Goal: Information Seeking & Learning: Learn about a topic

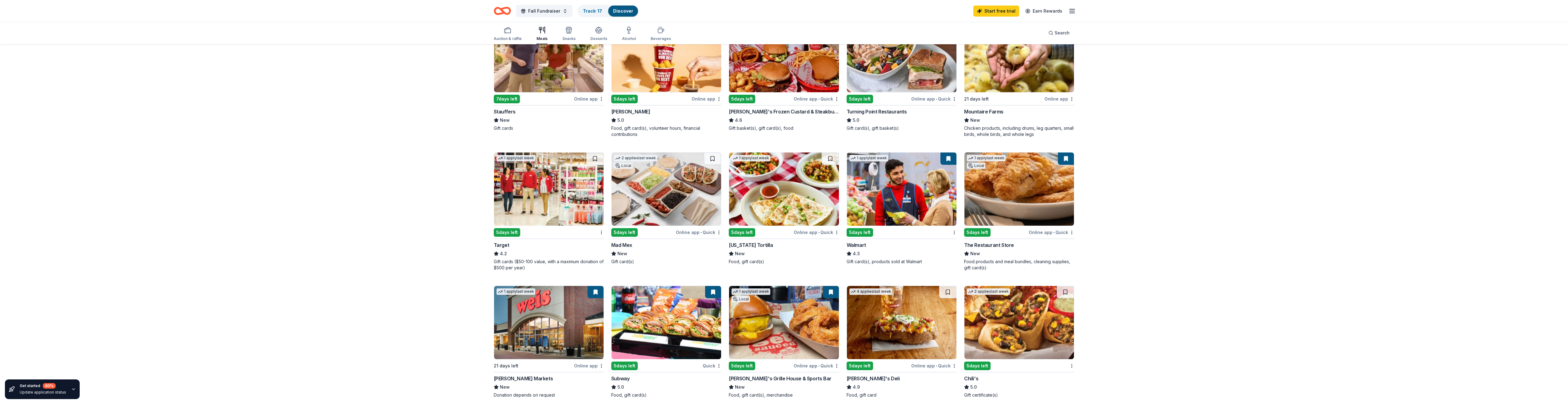
scroll to position [92, 0]
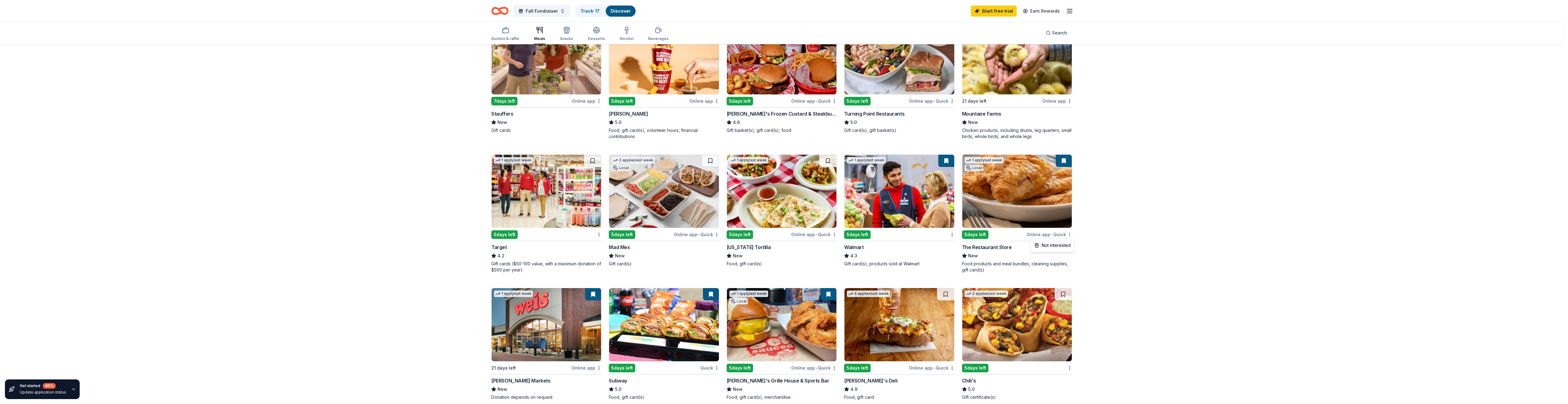
click at [1073, 234] on html "Fall Fundraiser Track · 17 Discover Start free trial Earn Rewards Auction & raf…" at bounding box center [784, 110] width 1568 height 404
click at [1008, 237] on html "Fall Fundraiser Track · 17 Discover Start free trial Earn Rewards Auction & raf…" at bounding box center [786, 110] width 1572 height 404
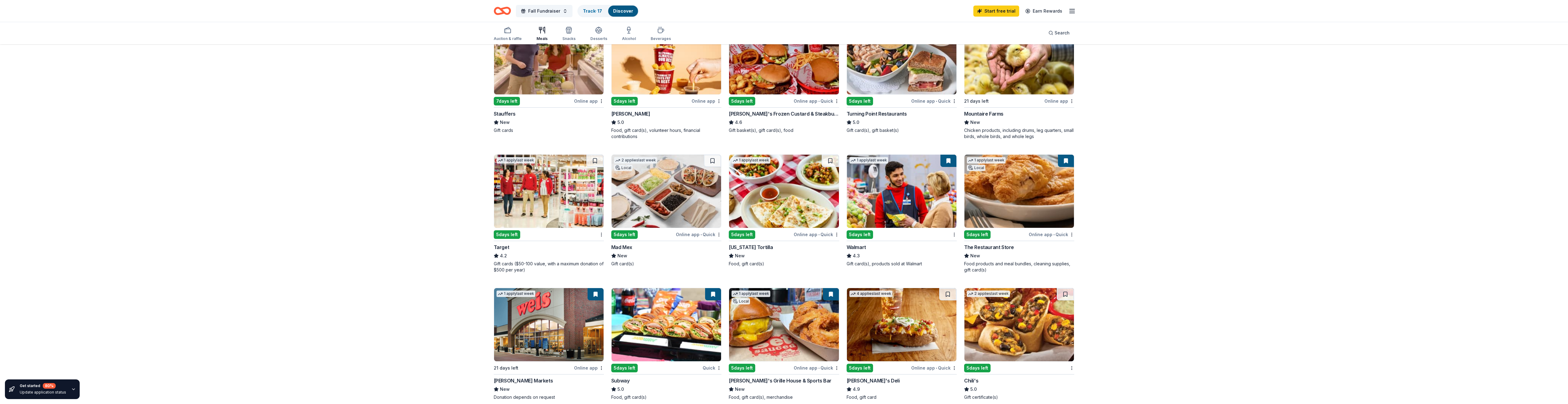
click at [1010, 217] on img at bounding box center [1019, 190] width 110 height 73
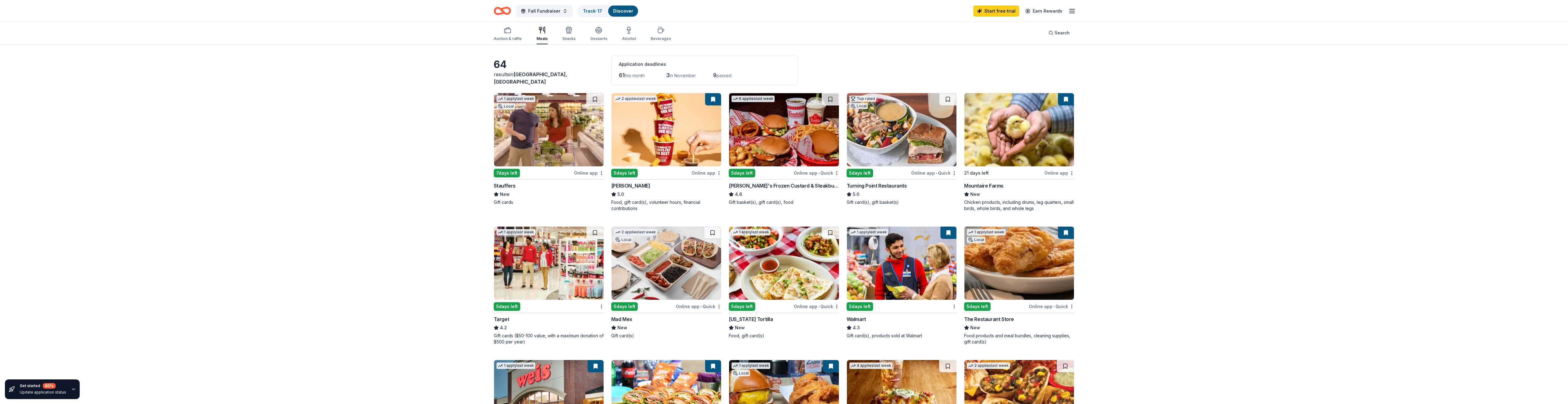
scroll to position [0, 0]
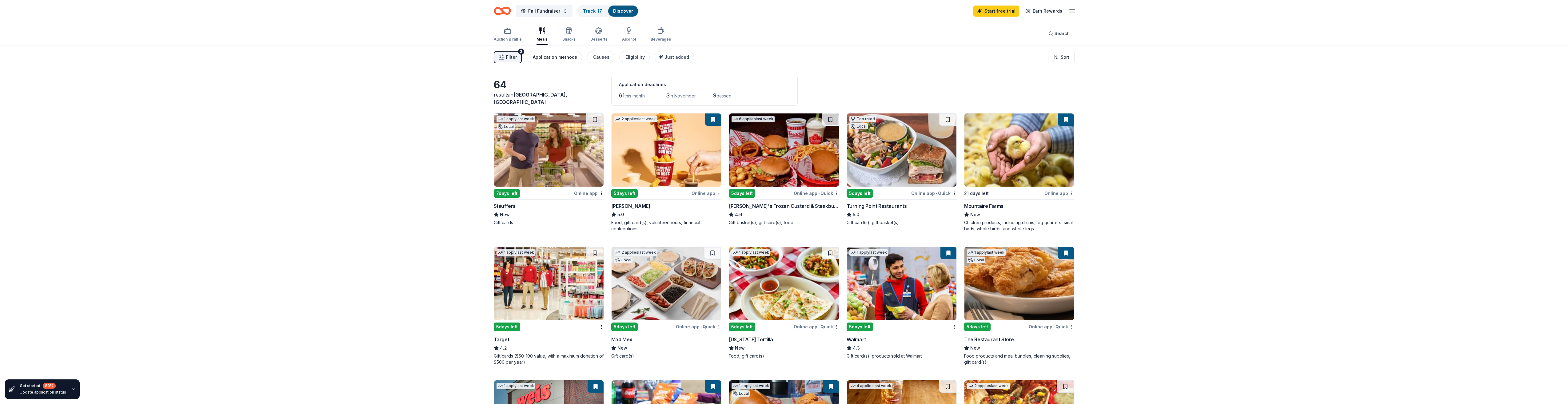
click at [547, 58] on div "Application methods" at bounding box center [555, 57] width 44 height 7
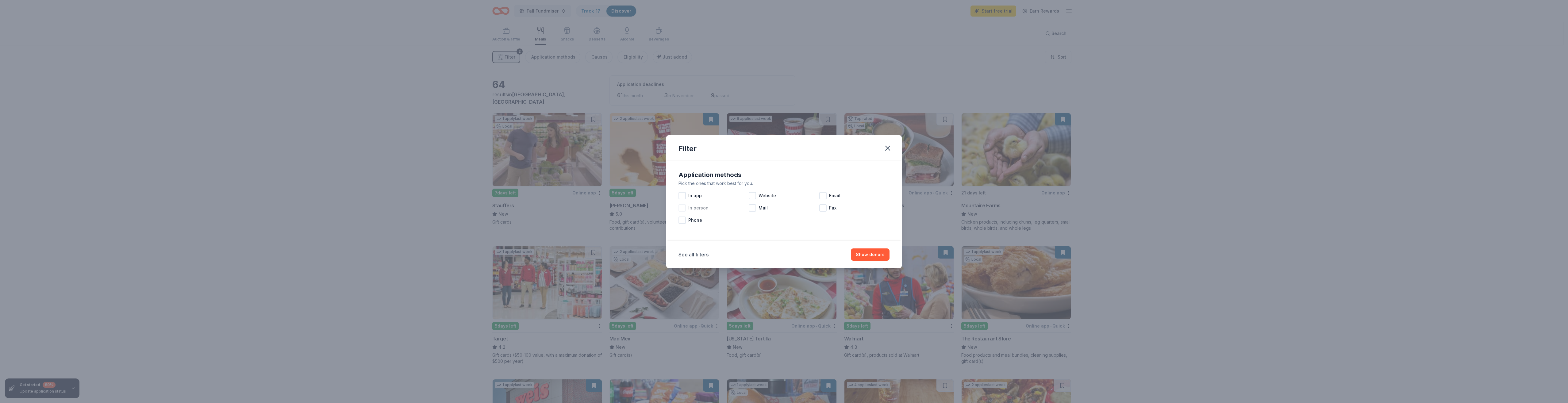
click at [680, 209] on div at bounding box center [682, 208] width 7 height 7
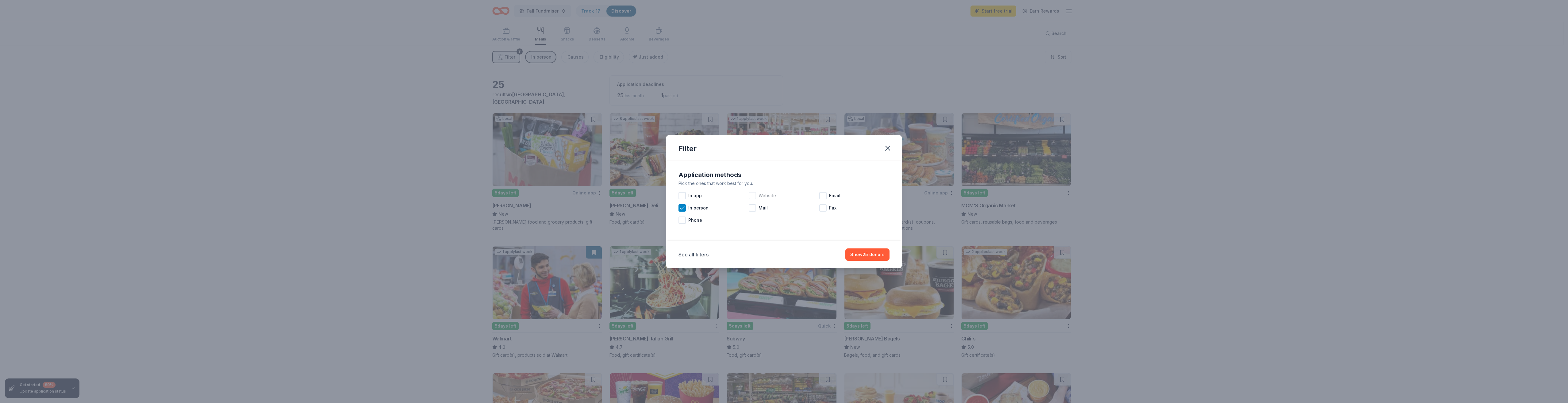
click at [754, 198] on div at bounding box center [752, 196] width 7 height 7
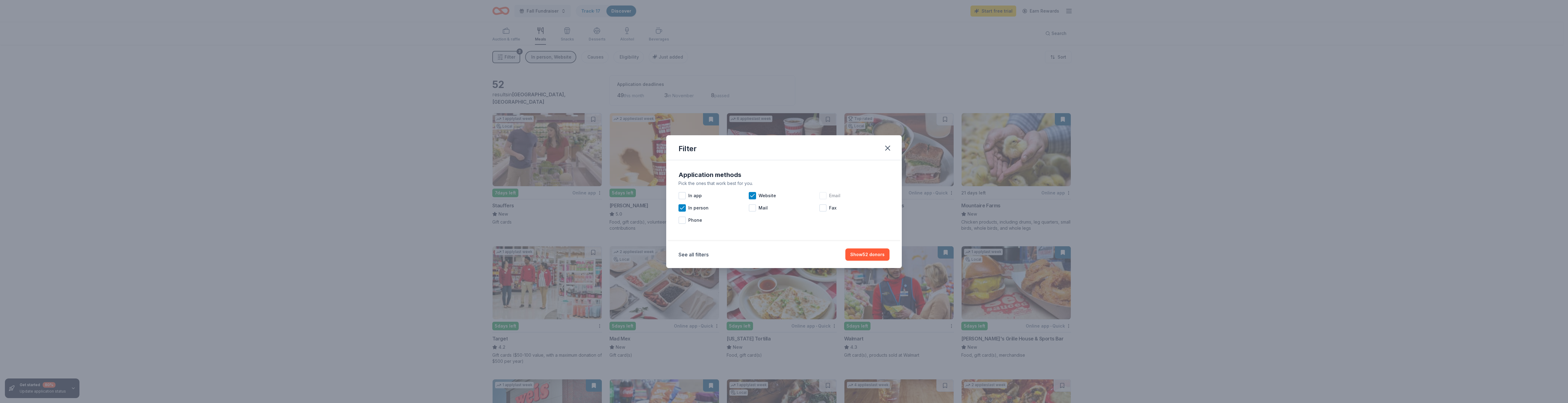
click at [823, 198] on div at bounding box center [823, 196] width 7 height 7
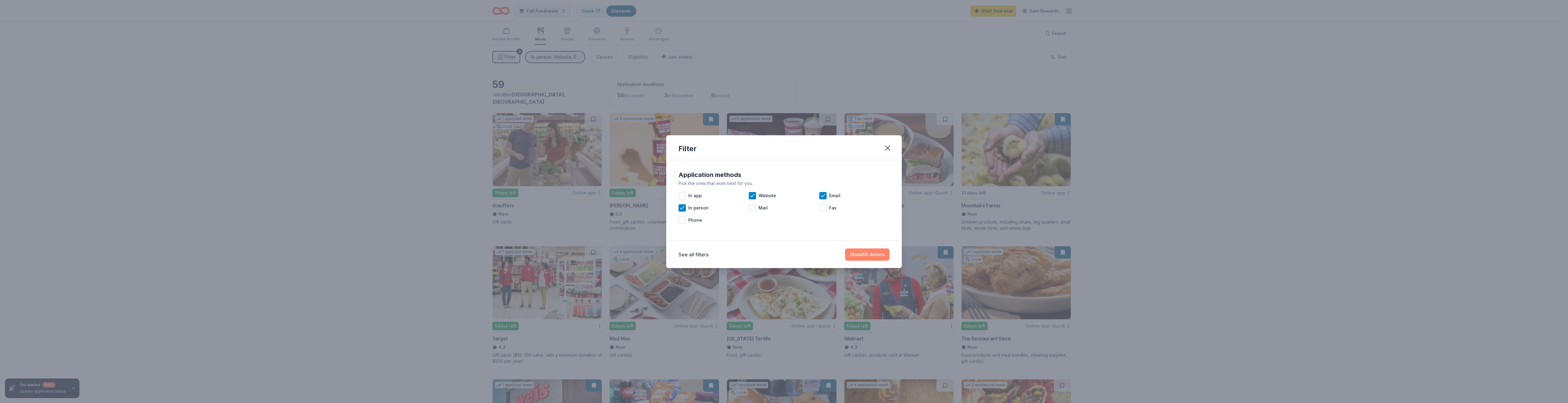
click at [854, 256] on button "Show 59 donors" at bounding box center [867, 254] width 45 height 12
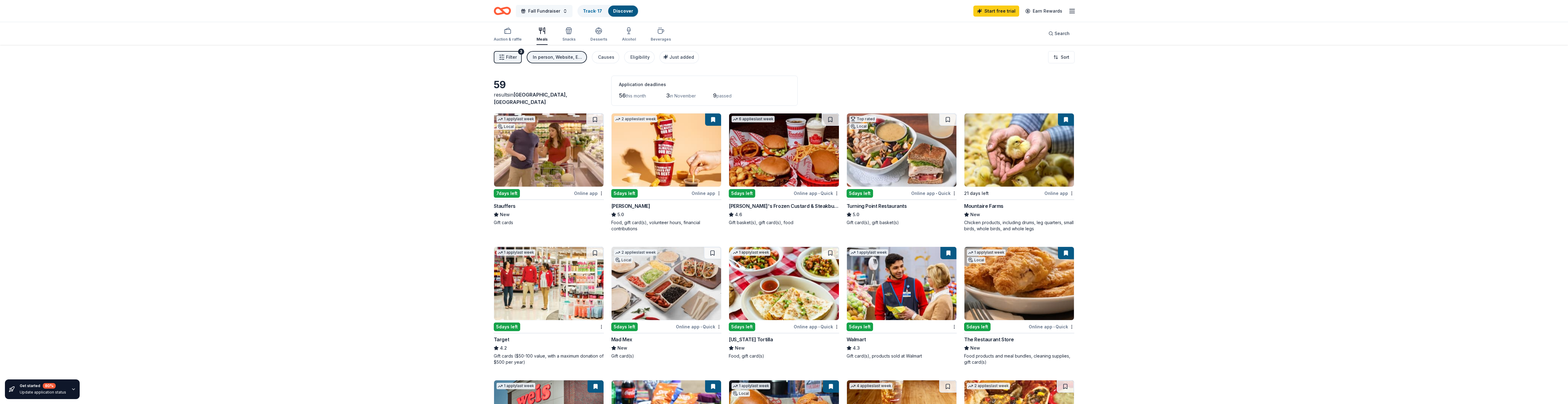
click at [547, 12] on span "Fall Fundraiser" at bounding box center [544, 11] width 32 height 7
click at [464, 61] on div "Filter 3 In person, Website, Email Causes Eligibility Just added Sort" at bounding box center [784, 57] width 1568 height 25
click at [595, 12] on link "Track · 17" at bounding box center [592, 11] width 19 height 5
click at [617, 10] on link "Discover" at bounding box center [623, 11] width 20 height 5
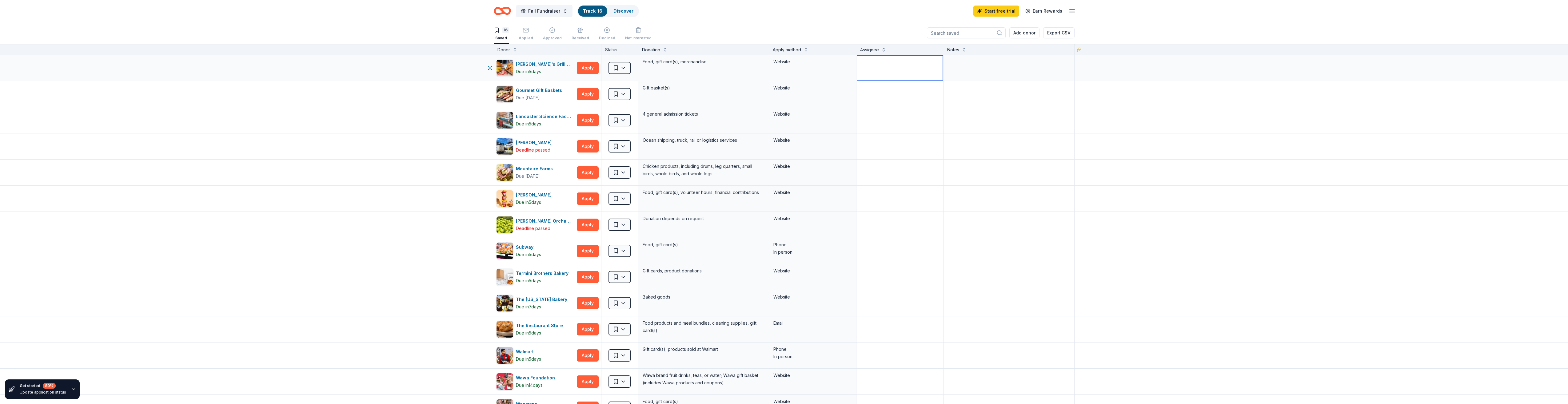
click at [886, 67] on textarea at bounding box center [899, 68] width 86 height 25
